Goal: Task Accomplishment & Management: Use online tool/utility

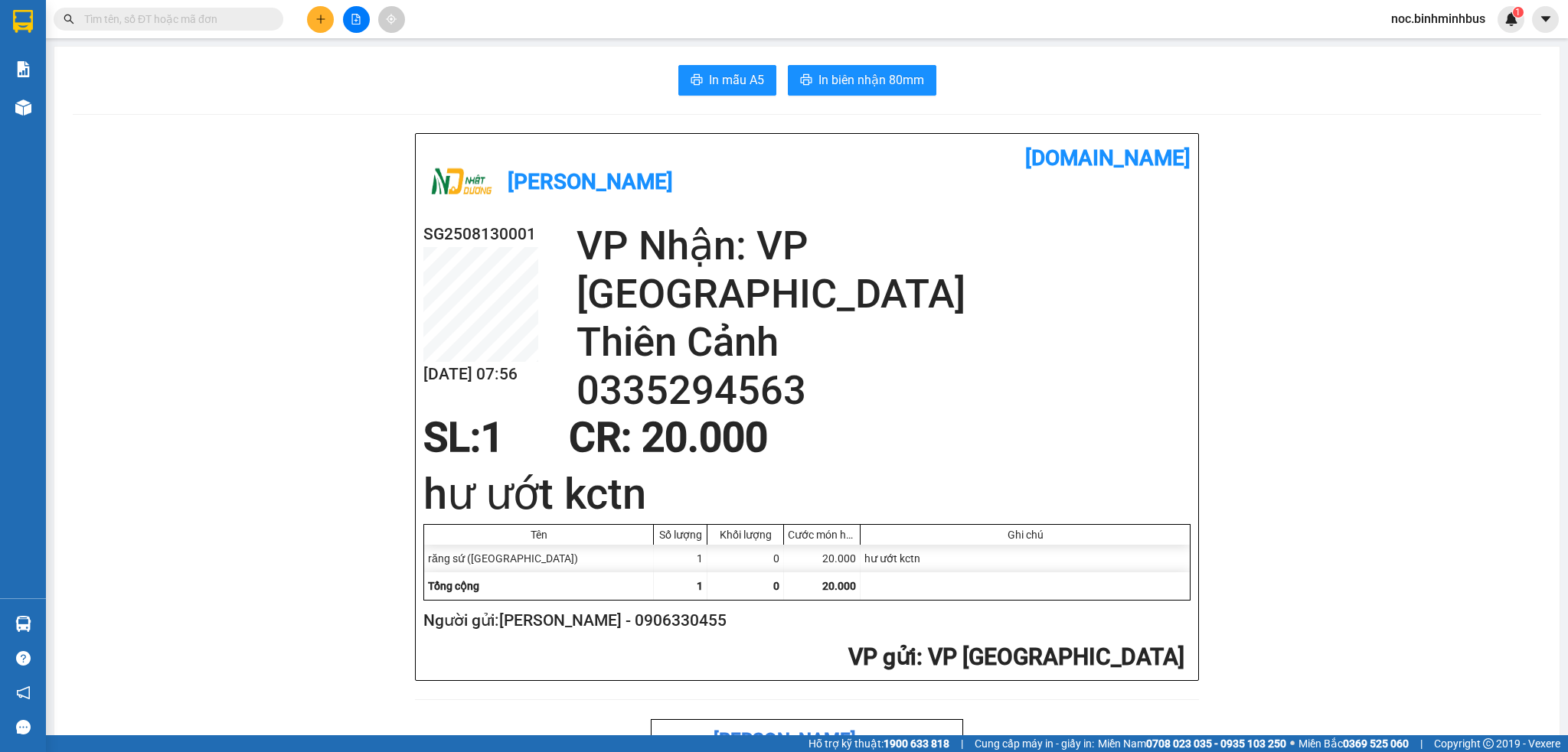
click at [1475, 15] on span "noc.binhminhbus" at bounding box center [1438, 19] width 119 height 19
click at [1420, 49] on span "Đăng xuất" at bounding box center [1445, 47] width 87 height 17
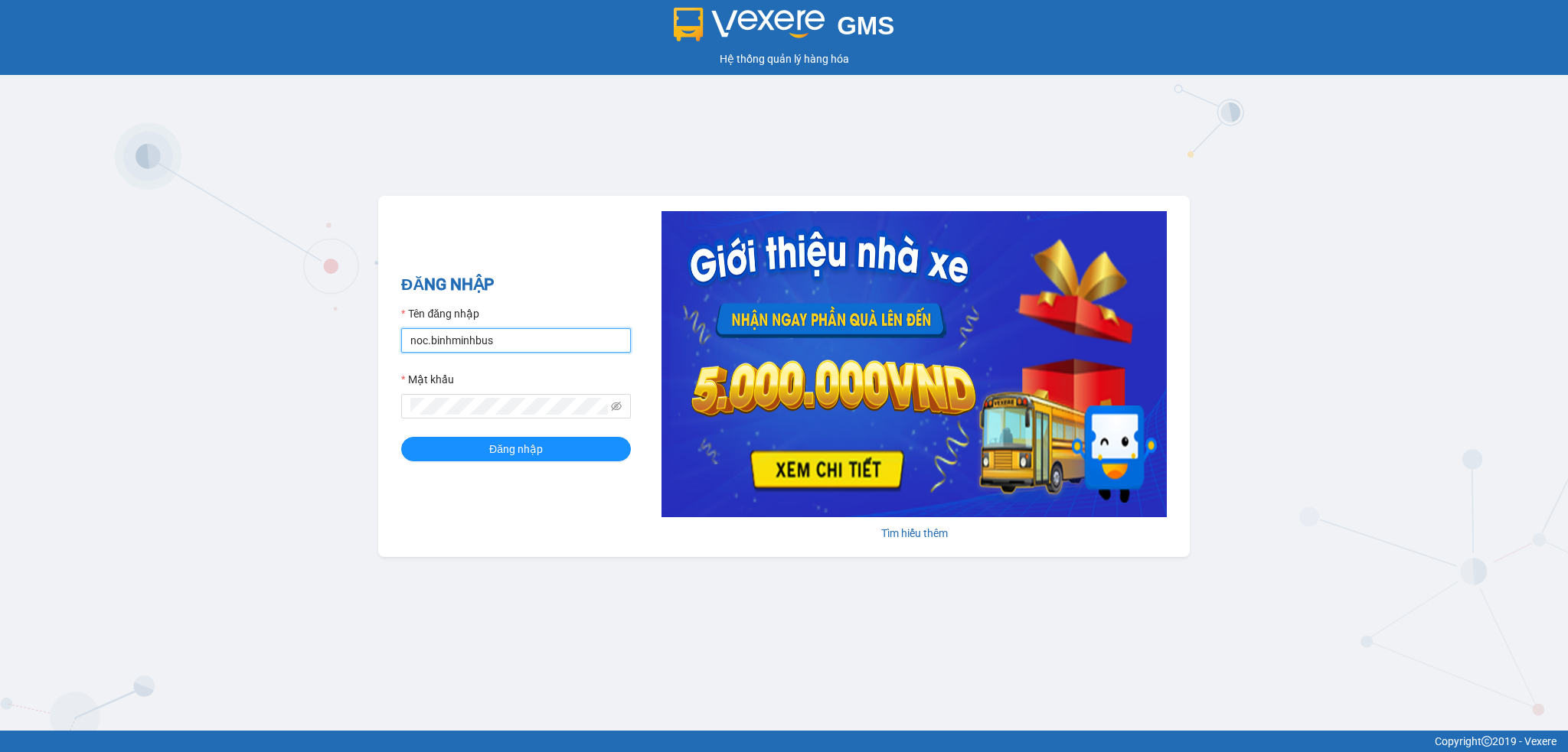
click at [433, 346] on input "noc.binhminhbus" at bounding box center [516, 340] width 229 height 25
type input "luong.binhminhbus"
click at [455, 456] on button "Đăng nhập" at bounding box center [516, 450] width 229 height 25
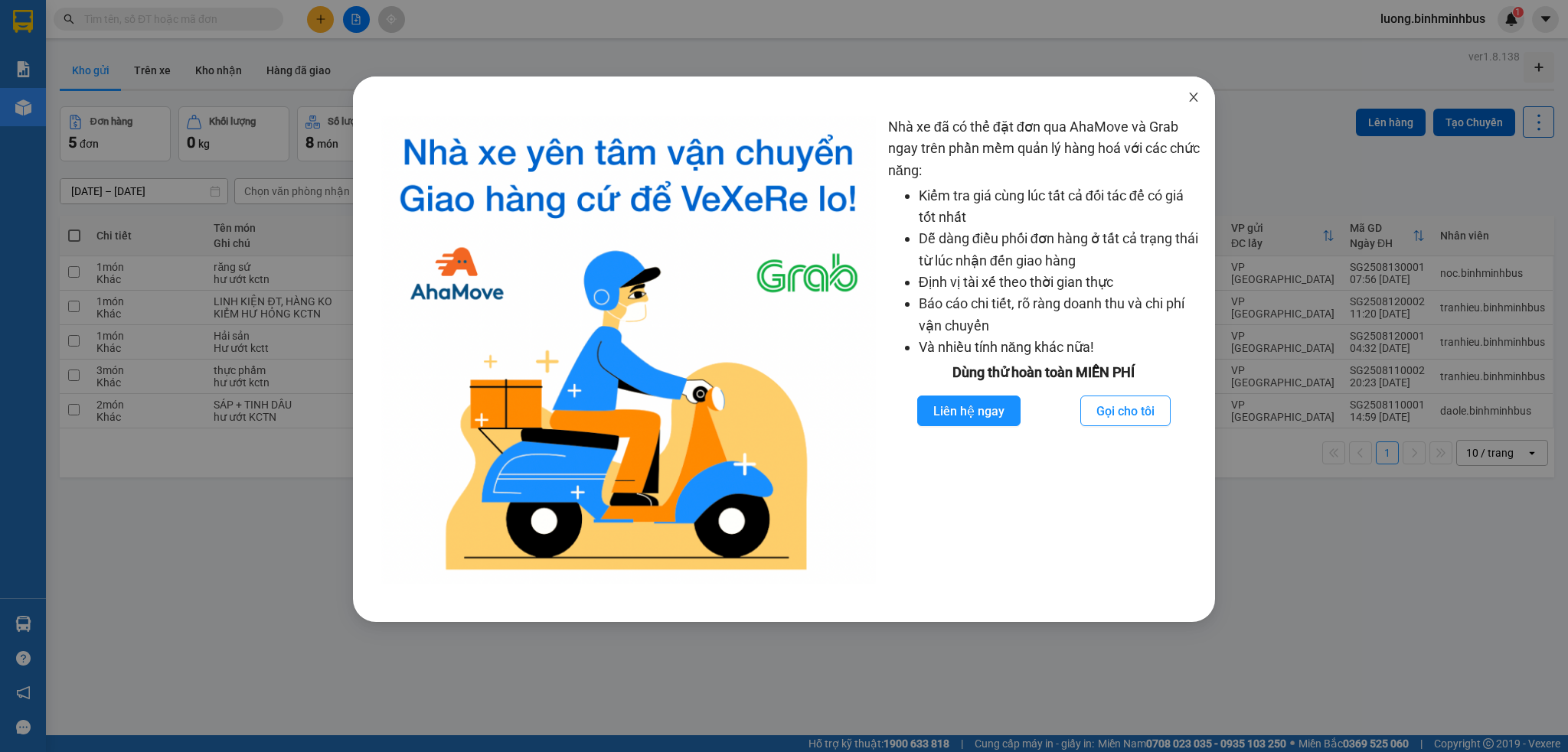
click at [1191, 97] on icon "close" at bounding box center [1194, 97] width 12 height 12
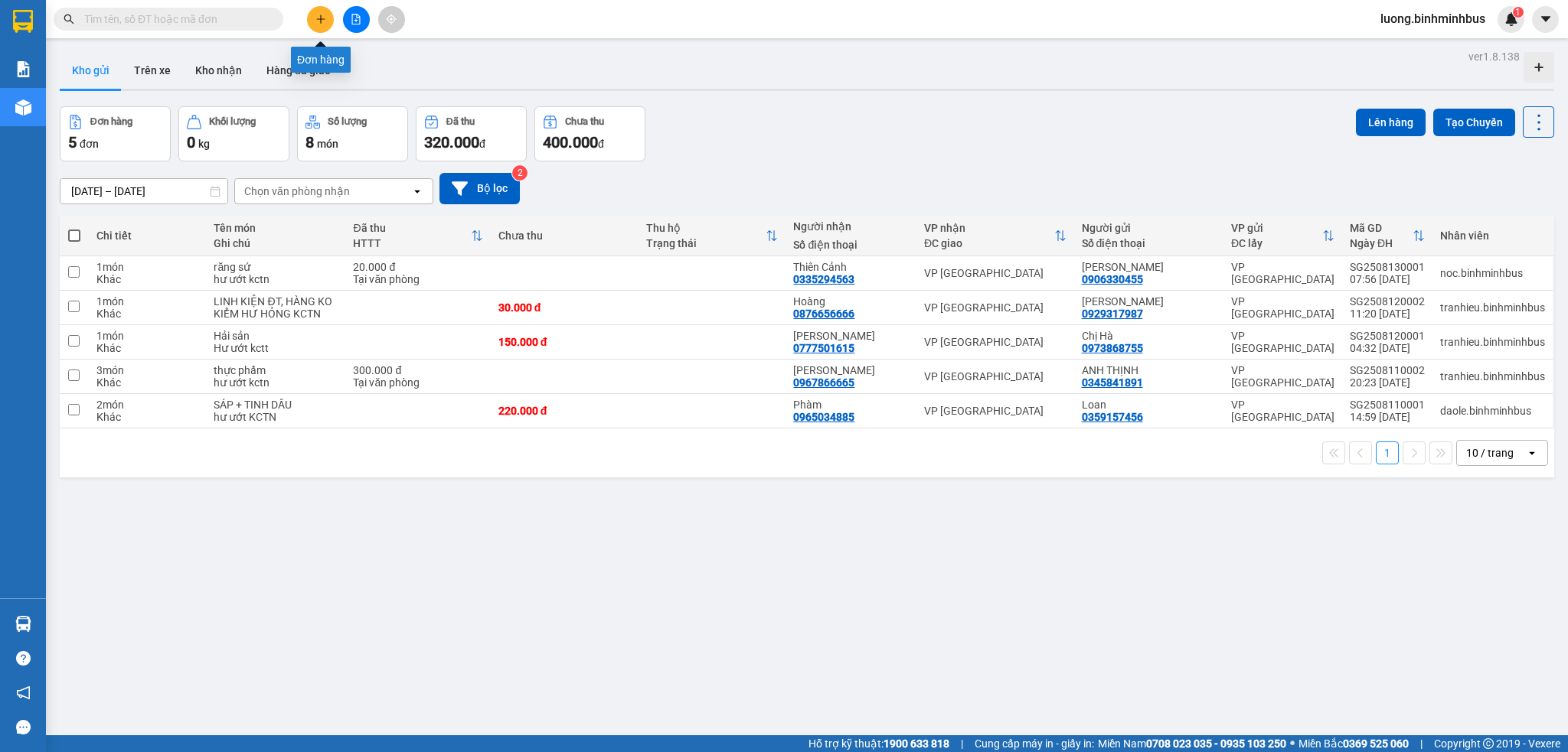
click at [317, 27] on button at bounding box center [320, 19] width 26 height 26
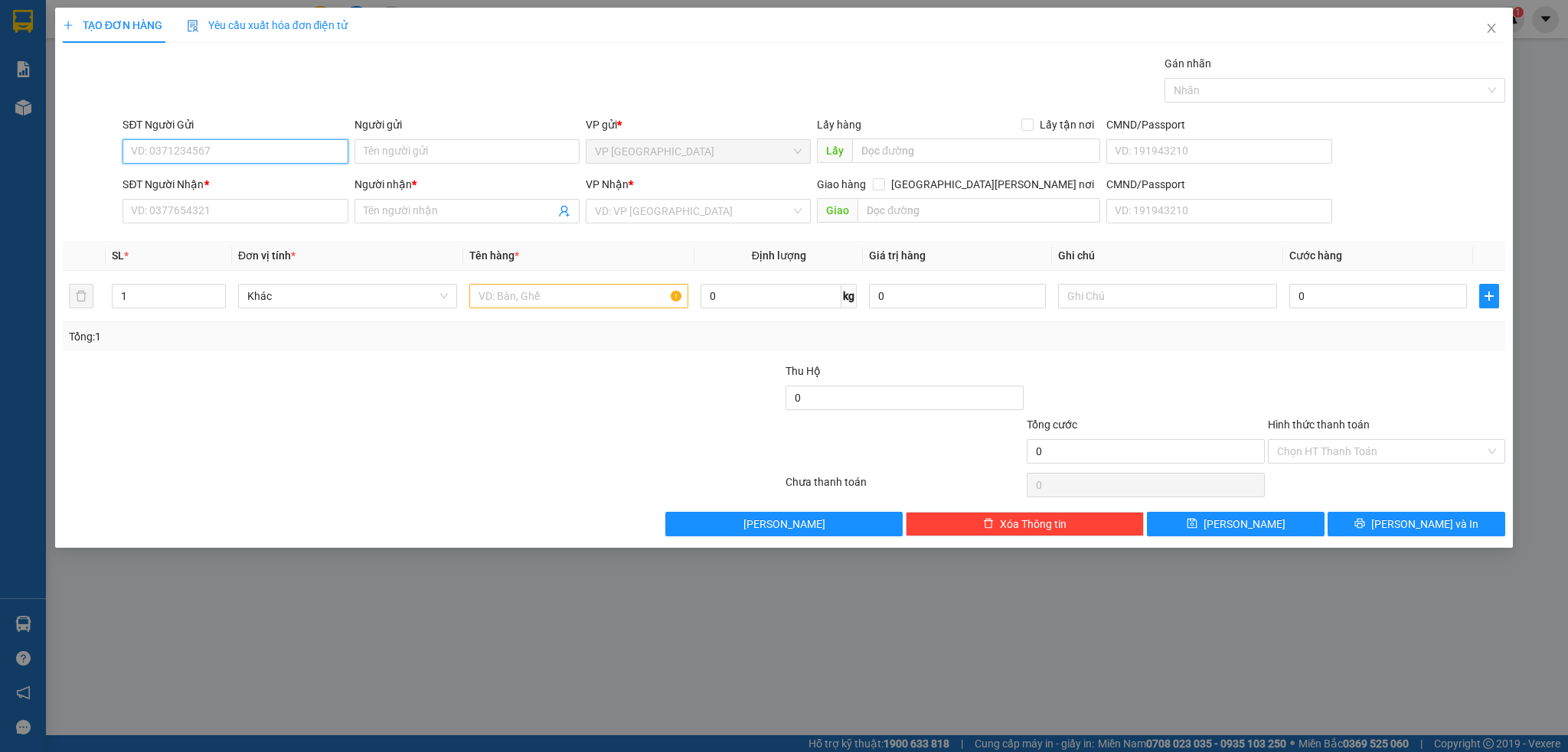
click at [212, 157] on input "SĐT Người Gửi" at bounding box center [235, 152] width 225 height 25
